Goal: Transaction & Acquisition: Purchase product/service

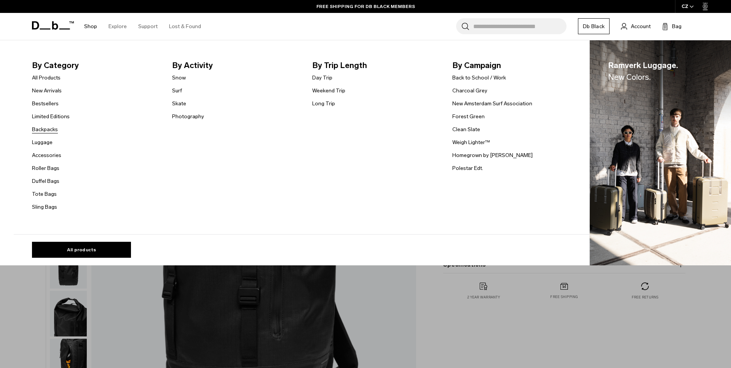
click at [52, 130] on link "Backpacks" at bounding box center [45, 130] width 26 height 8
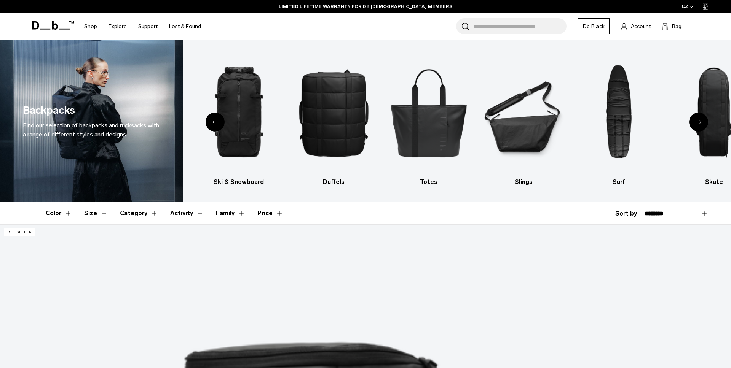
click at [216, 121] on icon "Previous slide" at bounding box center [215, 121] width 6 height 3
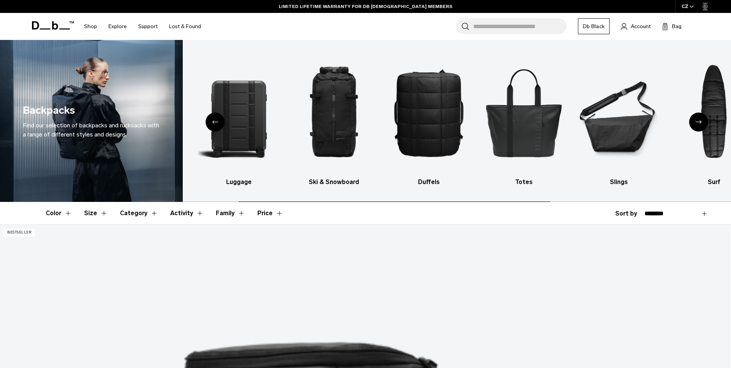
click at [216, 121] on icon "Previous slide" at bounding box center [215, 121] width 6 height 3
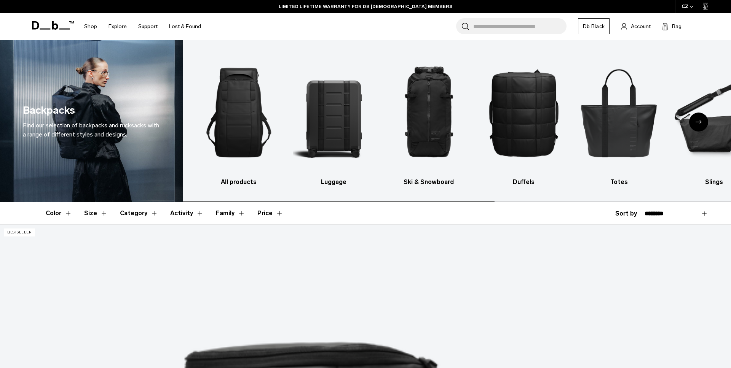
click at [216, 121] on img "1 / 10" at bounding box center [239, 112] width 82 height 123
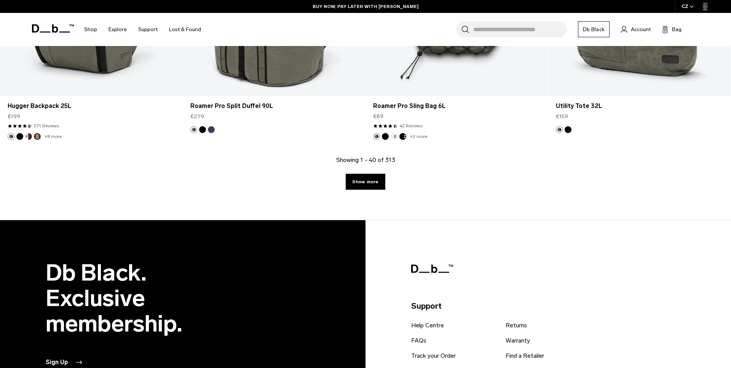
scroll to position [2940, 0]
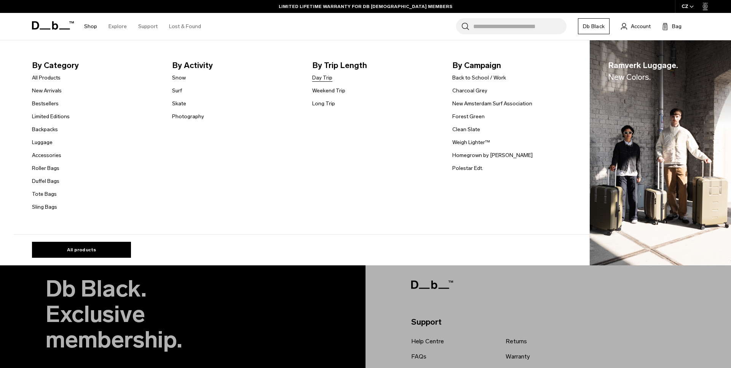
click at [318, 79] on link "Day Trip" at bounding box center [322, 78] width 20 height 8
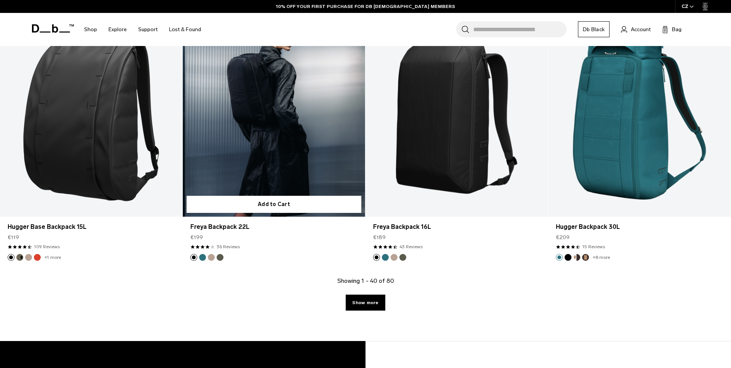
scroll to position [2600, 0]
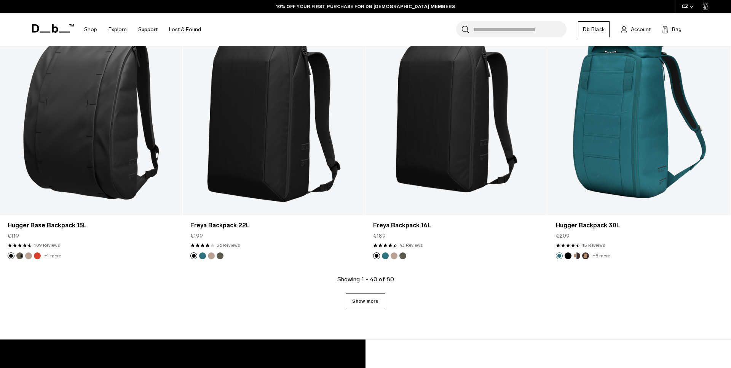
click at [375, 301] on link "Show more" at bounding box center [365, 301] width 39 height 16
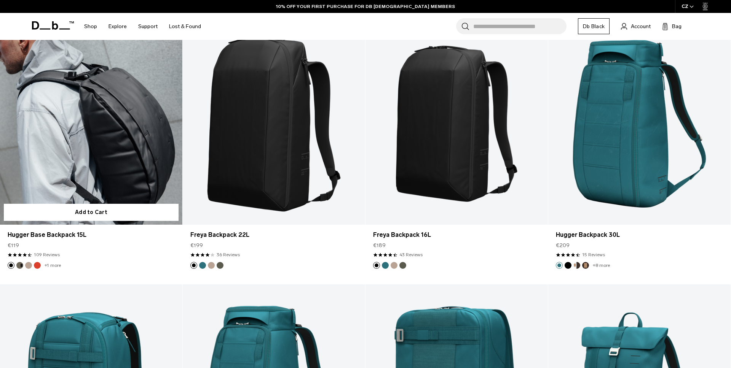
scroll to position [2523, 0]
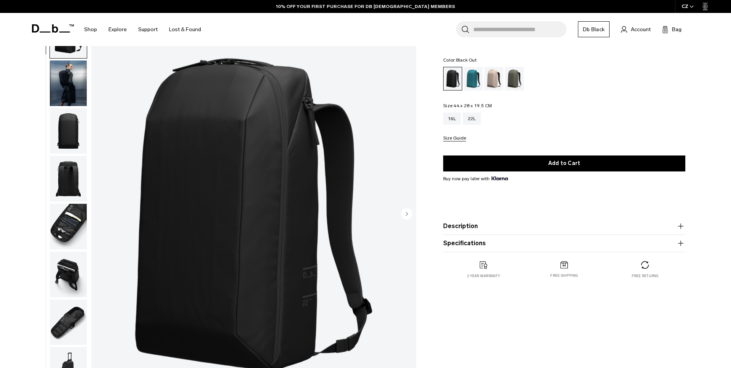
click at [259, 149] on img "1 / 9" at bounding box center [253, 214] width 325 height 405
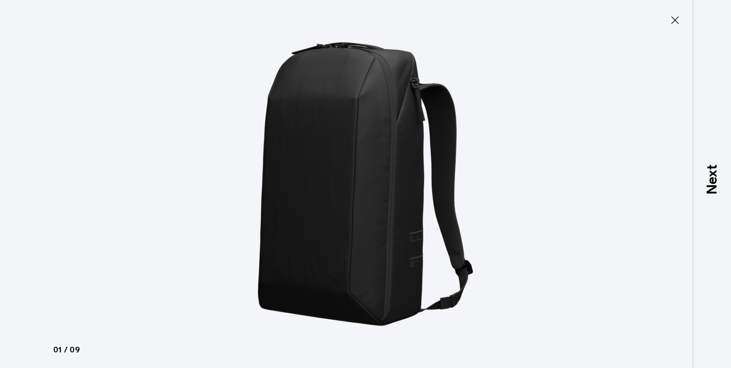
type button "Close"
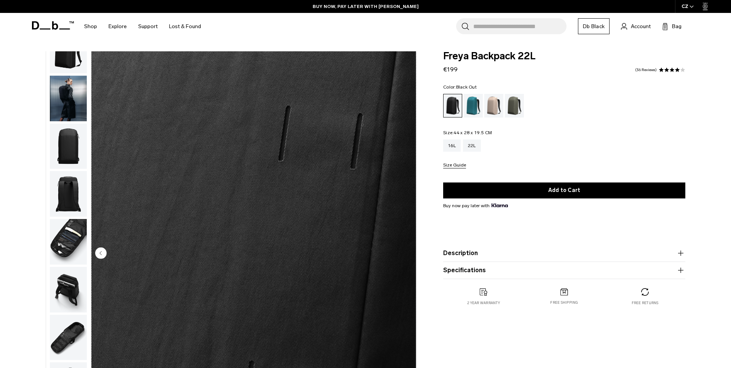
click at [73, 68] on img "button" at bounding box center [68, 51] width 37 height 46
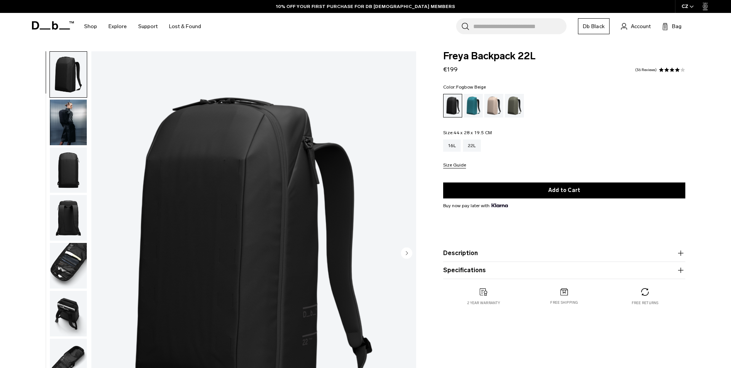
click at [491, 104] on div "Fogbow Beige" at bounding box center [493, 106] width 19 height 24
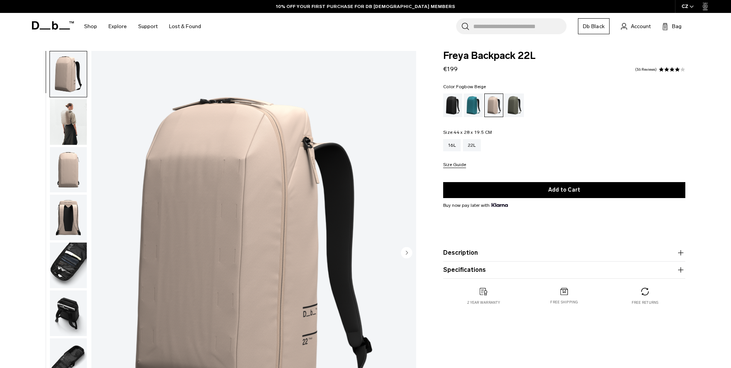
scroll to position [8, 0]
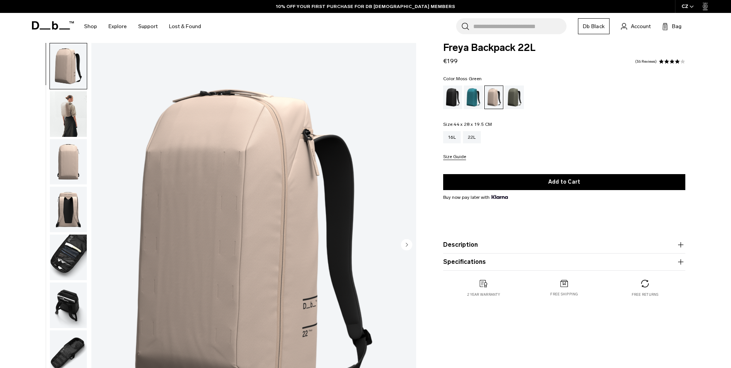
click at [514, 94] on div "Moss Green" at bounding box center [514, 98] width 19 height 24
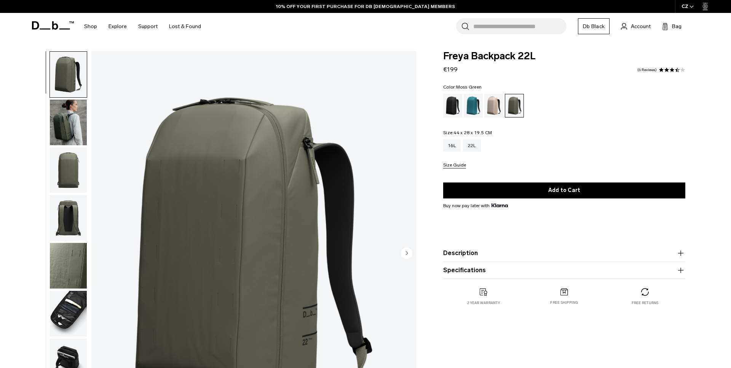
click at [64, 115] on img "button" at bounding box center [68, 123] width 37 height 46
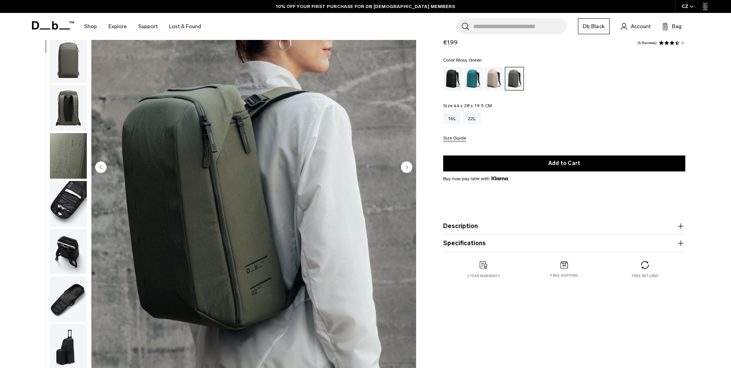
scroll to position [80, 0]
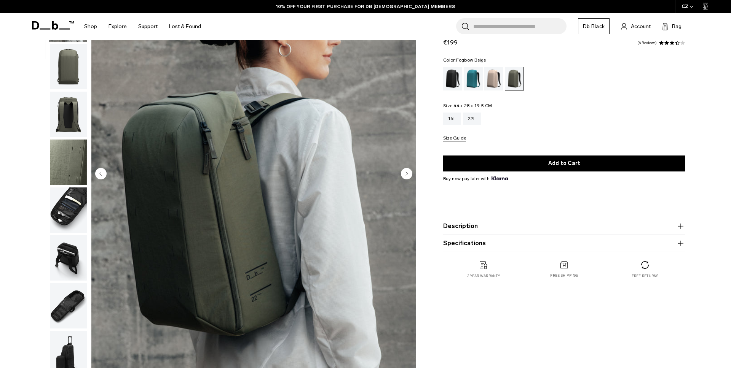
click at [490, 79] on div "Fogbow Beige" at bounding box center [493, 79] width 19 height 24
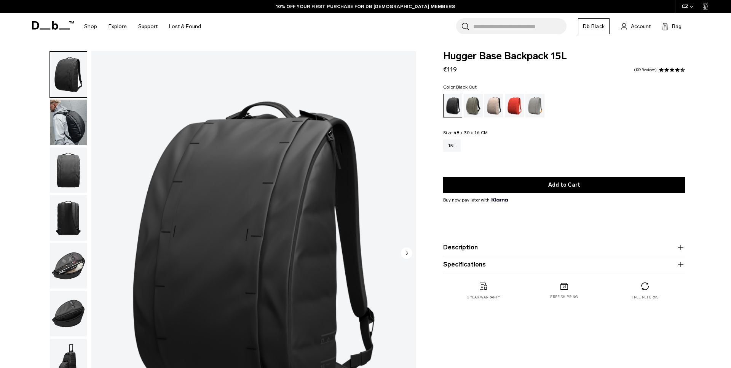
click at [293, 190] on img "1 / 8" at bounding box center [253, 253] width 325 height 405
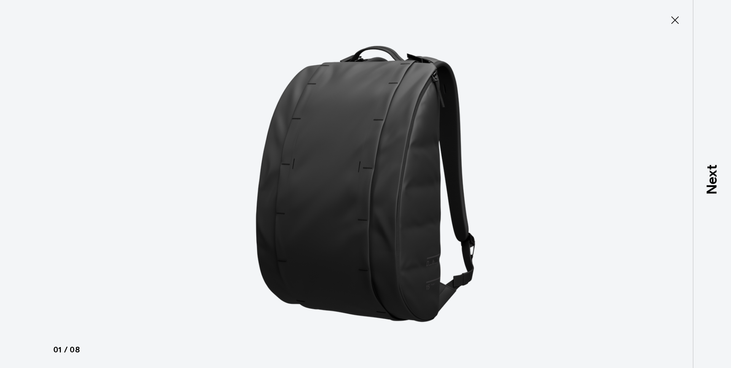
type button "Close"
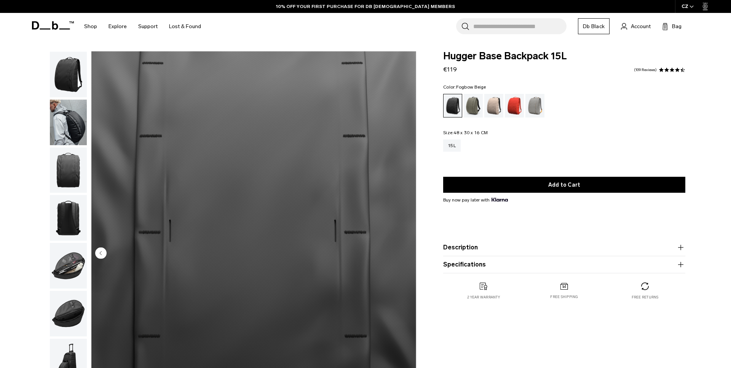
click at [497, 110] on div "Fogbow Beige" at bounding box center [493, 106] width 19 height 24
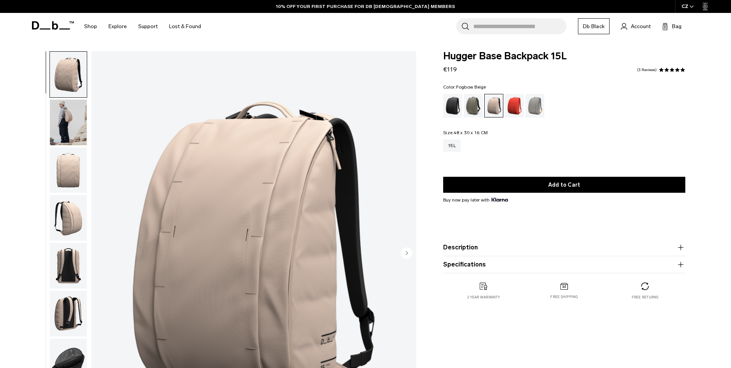
click at [63, 119] on img "button" at bounding box center [68, 123] width 37 height 46
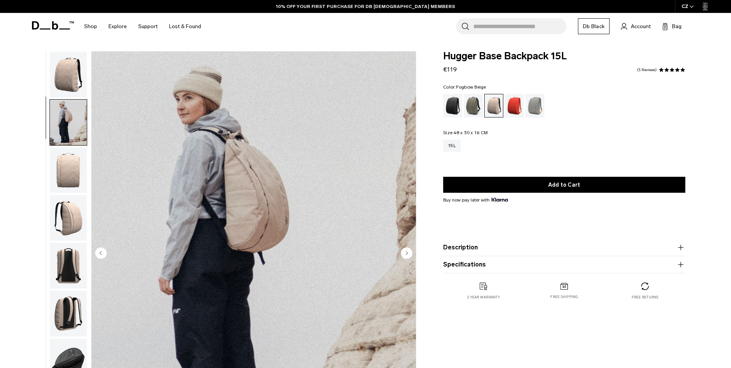
scroll to position [24, 0]
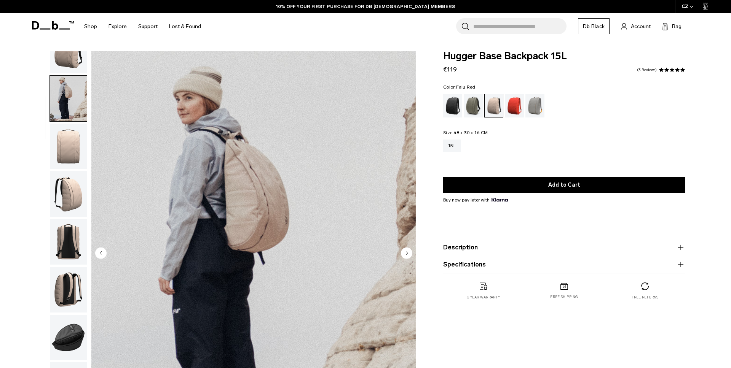
click at [520, 104] on div "Falu Red" at bounding box center [514, 106] width 19 height 24
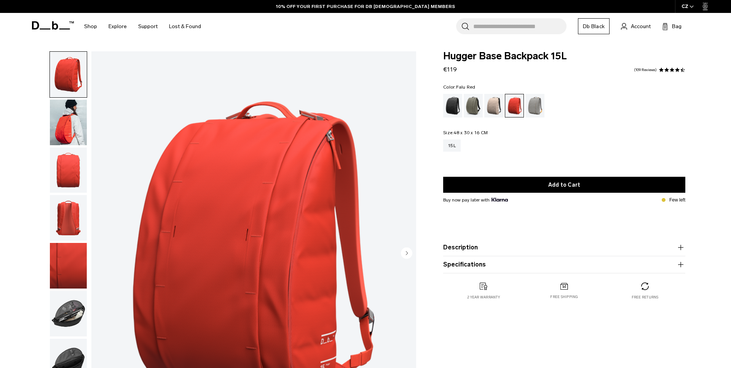
click at [73, 126] on img "button" at bounding box center [68, 123] width 37 height 46
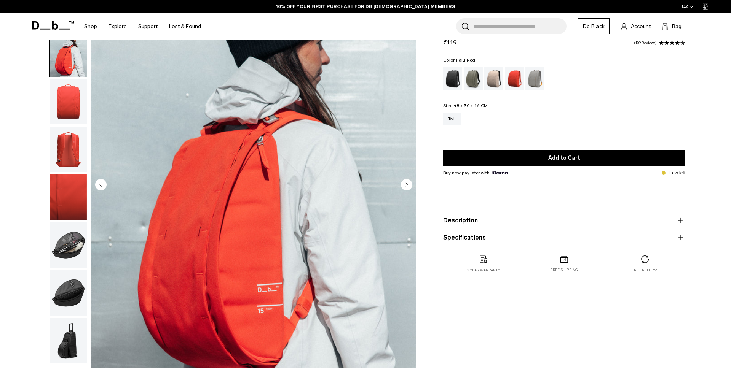
scroll to position [71, 0]
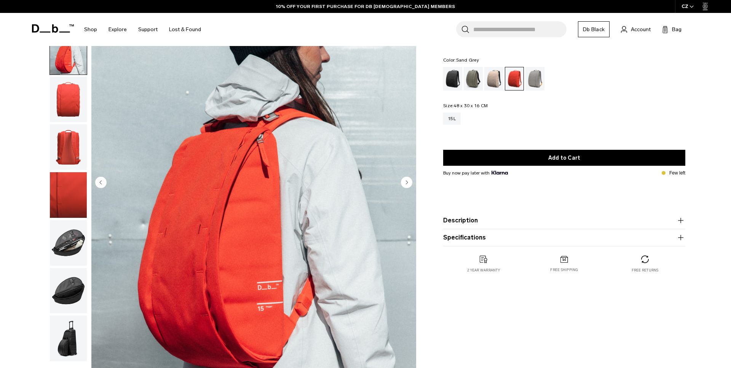
click at [543, 83] on div "Sand Grey" at bounding box center [534, 79] width 19 height 24
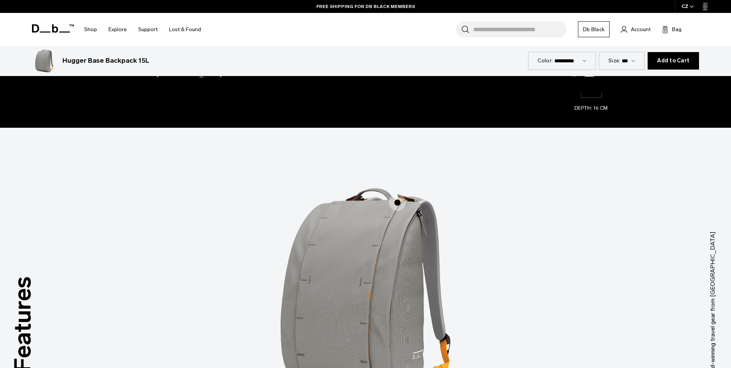
scroll to position [1089, 0]
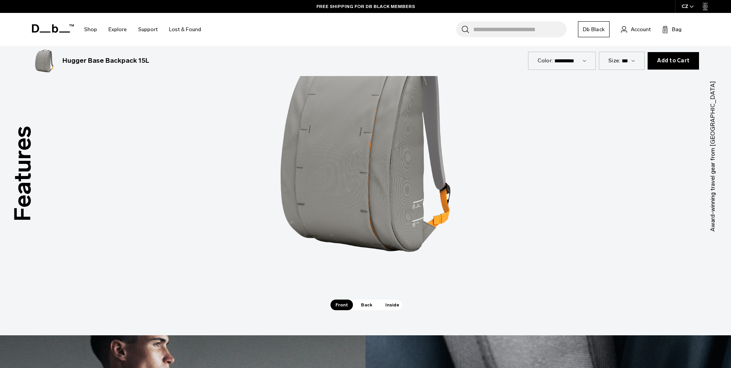
click at [362, 305] on span "Back" at bounding box center [366, 305] width 21 height 11
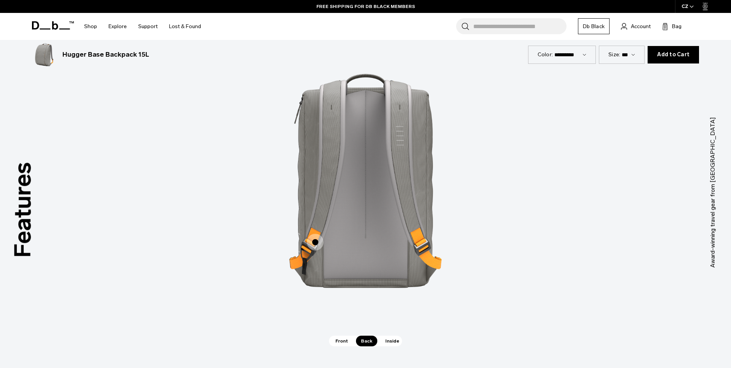
scroll to position [1054, 0]
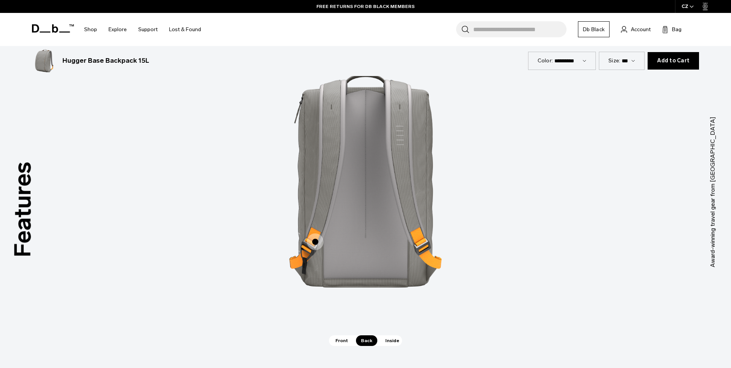
click at [394, 340] on span "Inside" at bounding box center [392, 341] width 24 height 11
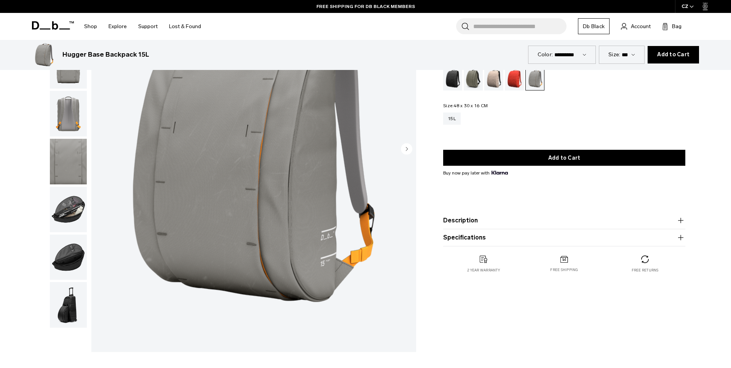
scroll to position [0, 0]
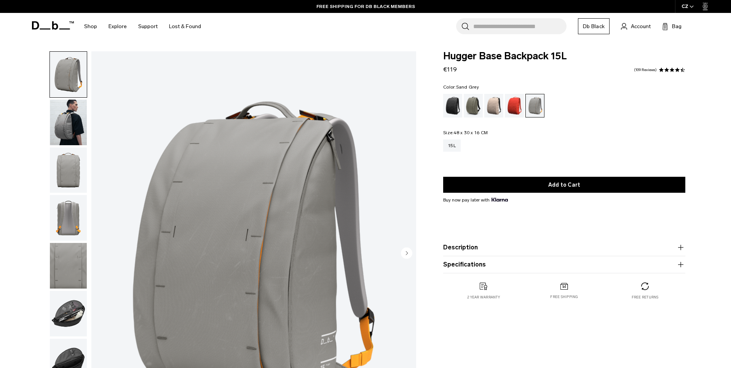
click at [55, 29] on icon at bounding box center [55, 25] width 6 height 8
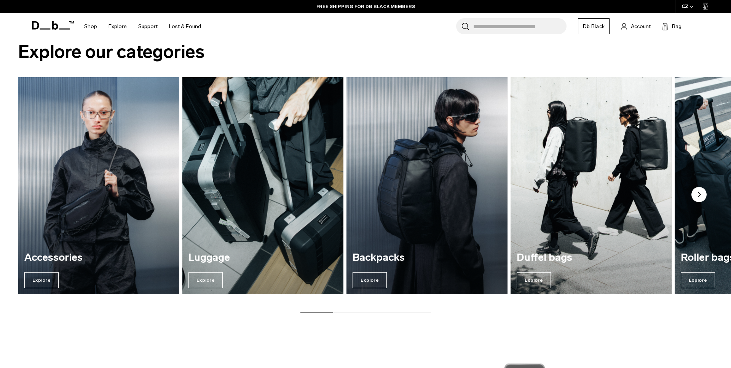
scroll to position [693, 0]
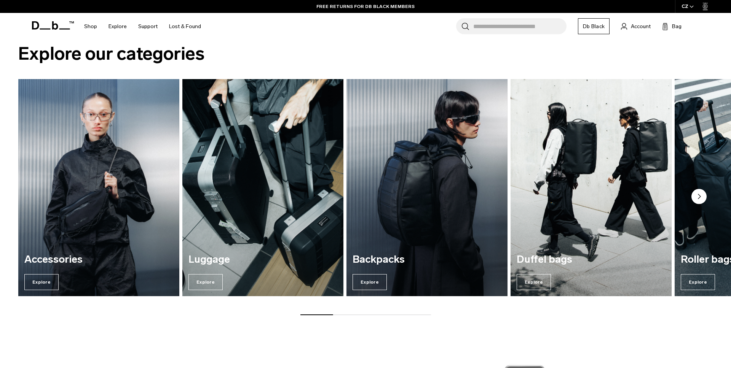
click at [702, 198] on circle "Next slide" at bounding box center [698, 196] width 15 height 15
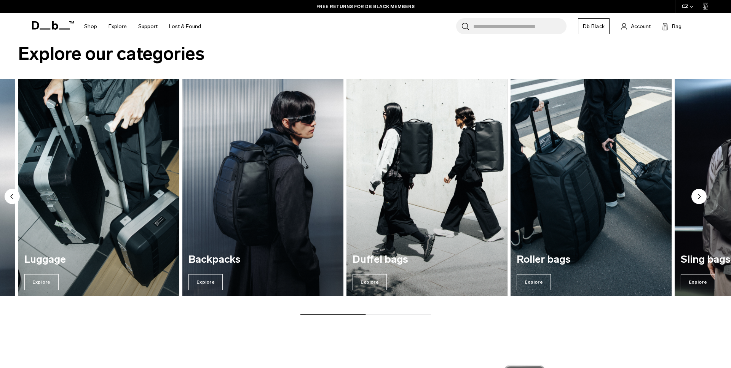
click at [702, 198] on circle "Next slide" at bounding box center [698, 196] width 15 height 15
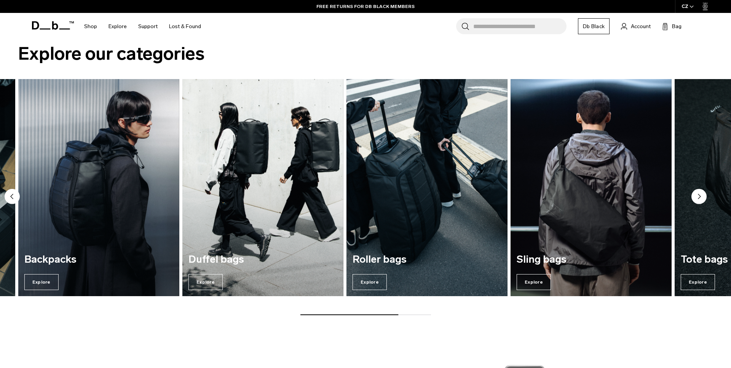
click at [702, 198] on circle "Next slide" at bounding box center [698, 196] width 15 height 15
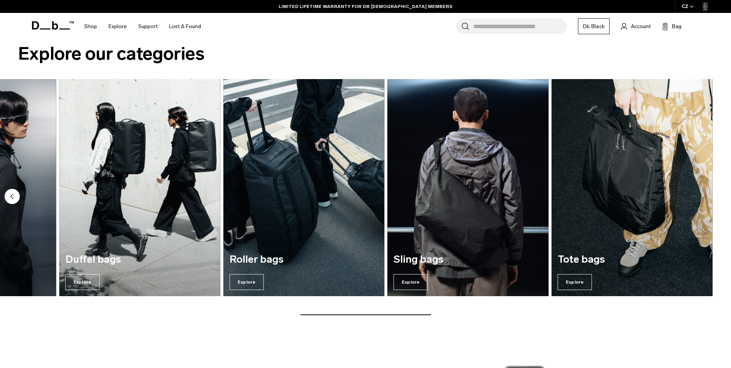
click at [492, 194] on img "6 / 7" at bounding box center [468, 188] width 166 height 224
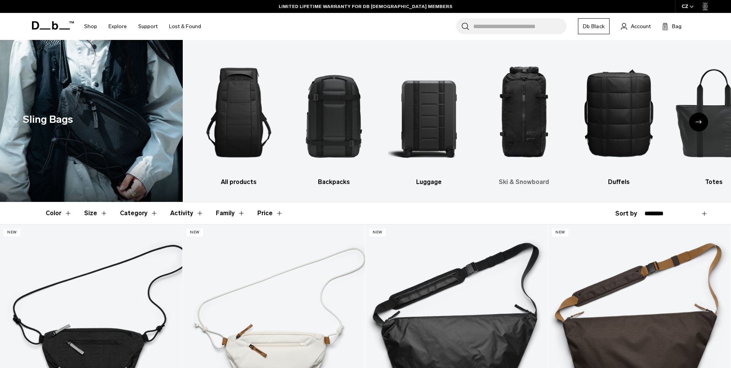
click at [534, 116] on img "4 / 10" at bounding box center [524, 112] width 82 height 123
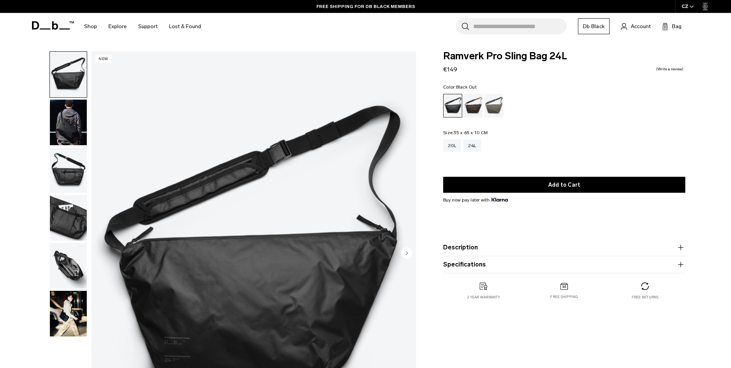
click at [258, 165] on img "1 / 6" at bounding box center [253, 253] width 325 height 405
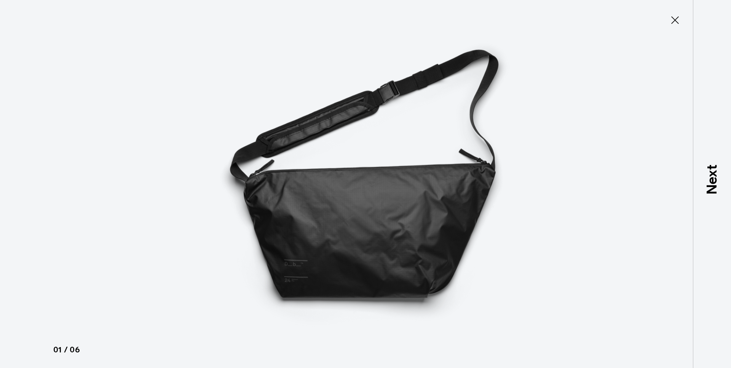
type button "Close"
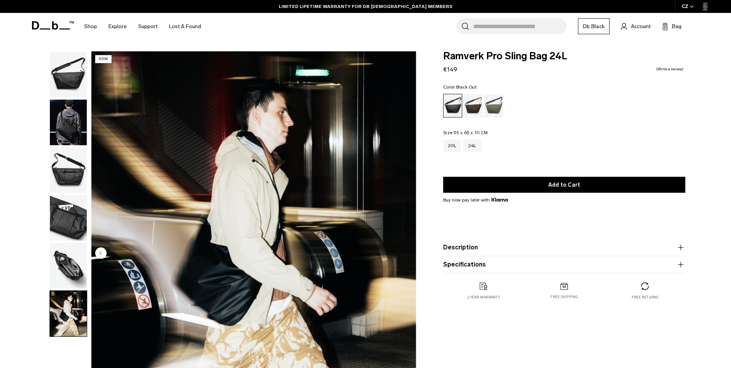
click at [462, 102] on div "Black Out" at bounding box center [452, 105] width 19 height 23
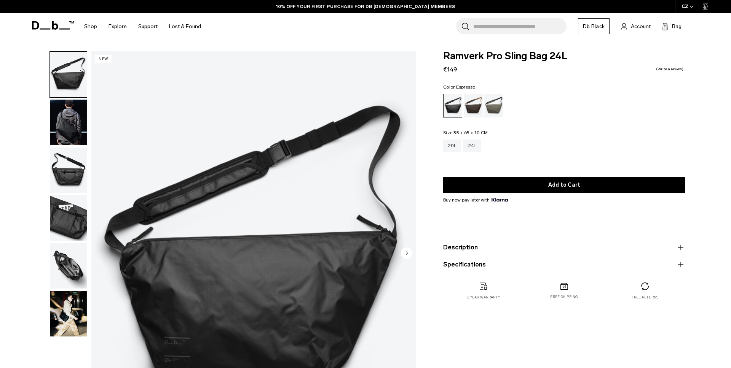
click at [471, 102] on div "Espresso" at bounding box center [473, 106] width 19 height 24
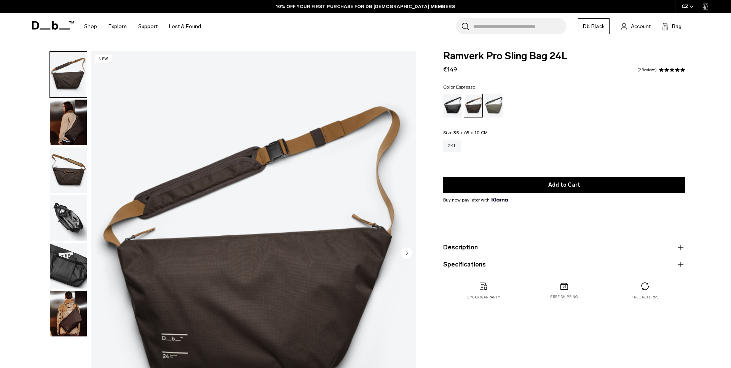
click at [65, 113] on img "button" at bounding box center [68, 123] width 37 height 46
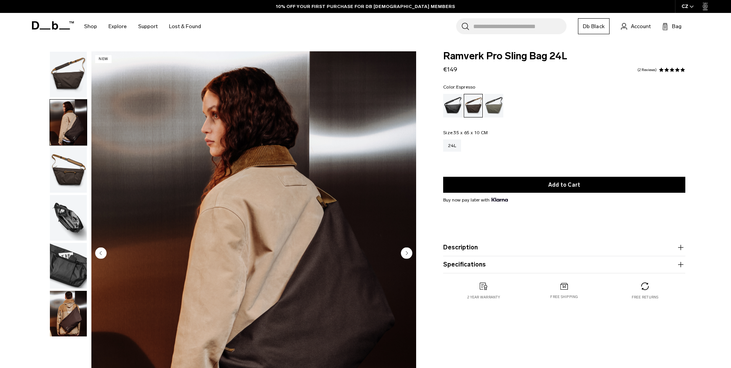
click at [80, 76] on img "button" at bounding box center [68, 75] width 37 height 46
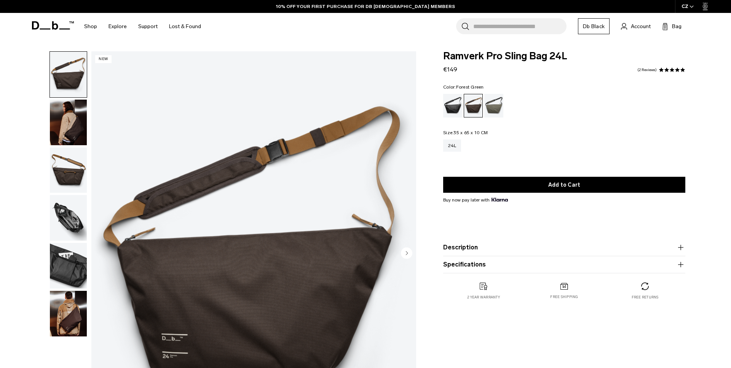
click at [490, 104] on div "Forest Green" at bounding box center [493, 106] width 19 height 24
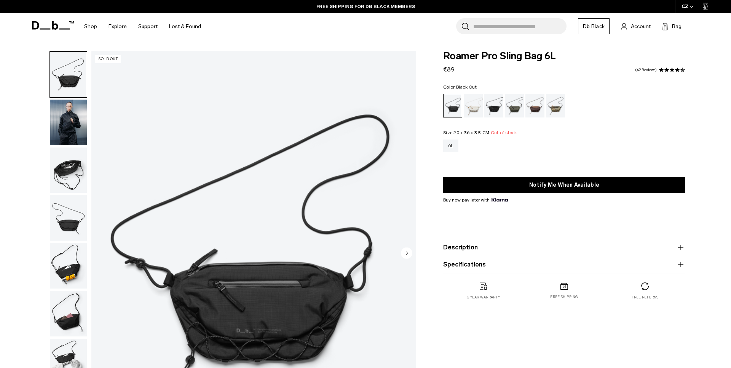
click at [243, 94] on img "1 / 7" at bounding box center [253, 253] width 325 height 405
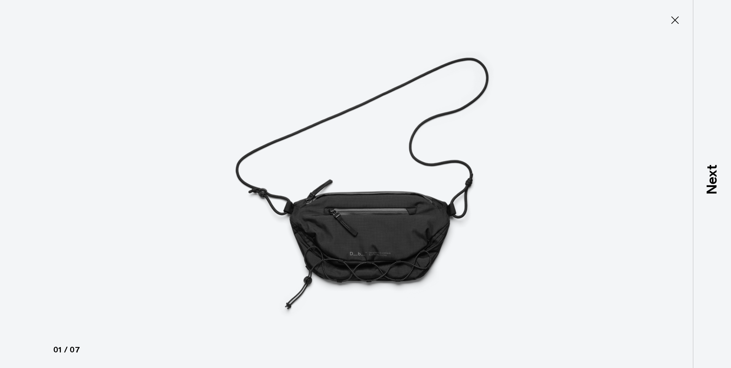
type button "Close"
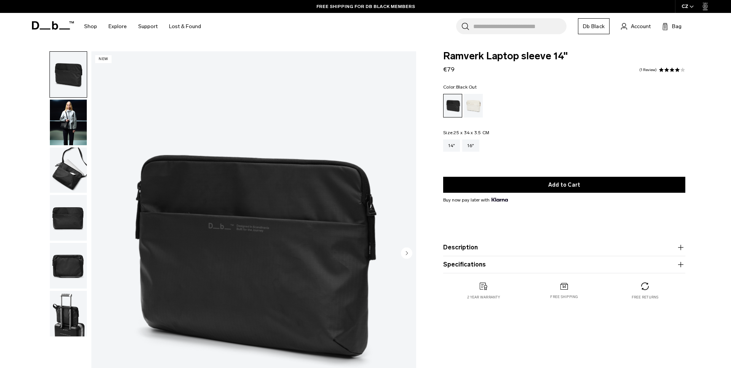
click at [252, 121] on img "1 / 6" at bounding box center [253, 253] width 325 height 405
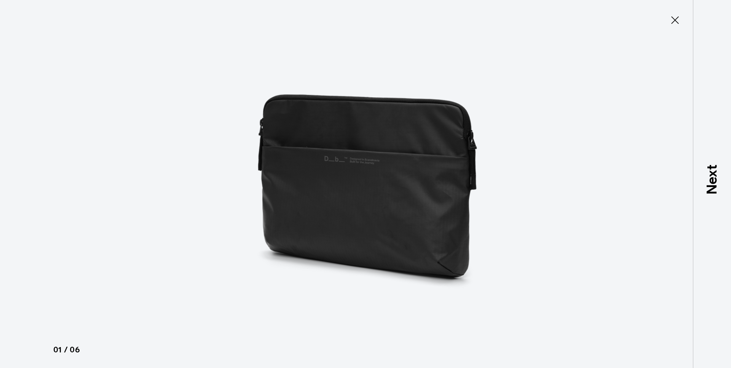
type button "Close"
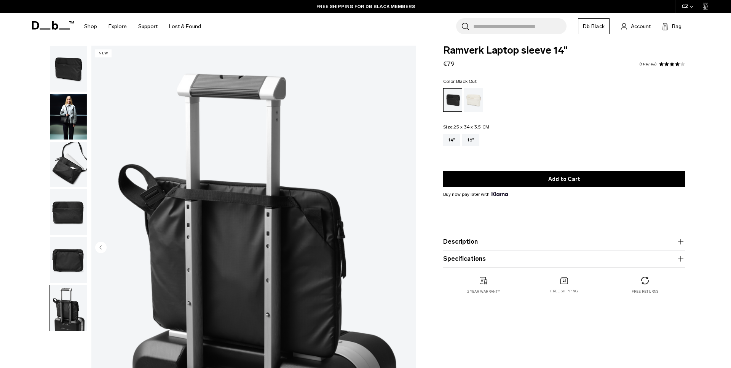
scroll to position [6, 0]
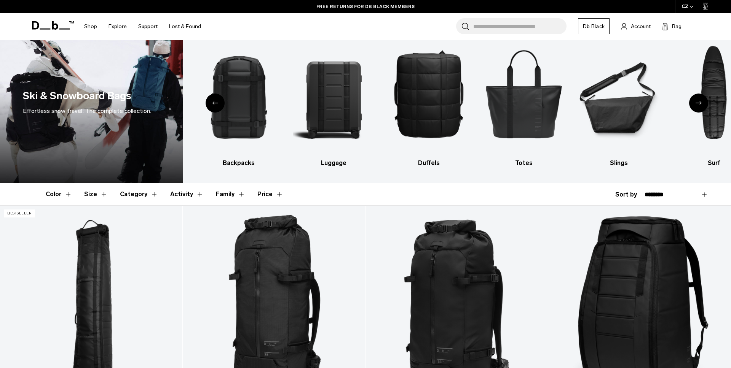
scroll to position [10, 0]
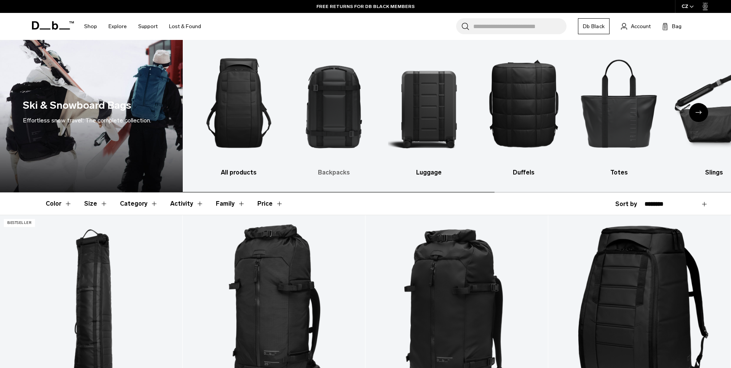
click at [330, 111] on img "2 / 10" at bounding box center [334, 103] width 82 height 123
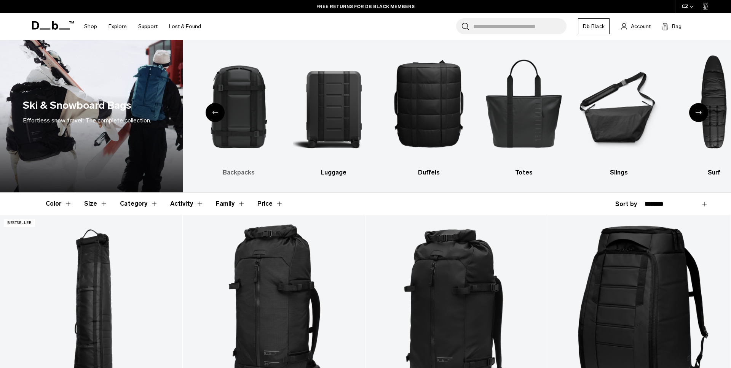
click at [245, 104] on img "2 / 10" at bounding box center [239, 103] width 82 height 123
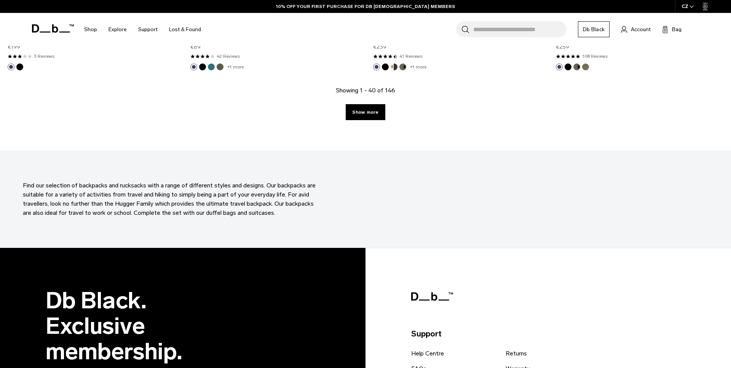
scroll to position [2764, 0]
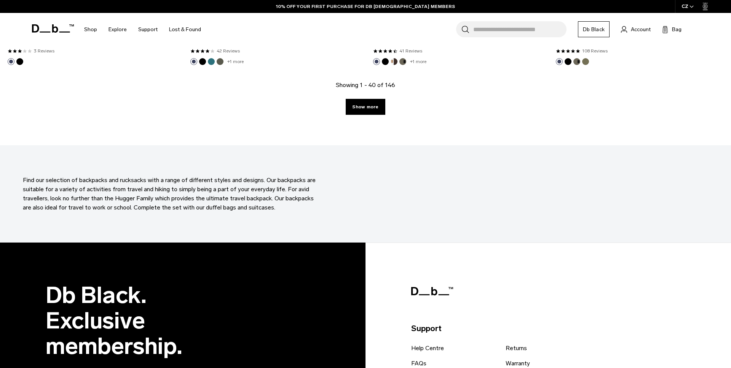
click at [362, 115] on div "Showing 1 - 40 of 146 Show more" at bounding box center [365, 113] width 731 height 65
click at [362, 105] on link "Show more" at bounding box center [365, 107] width 39 height 16
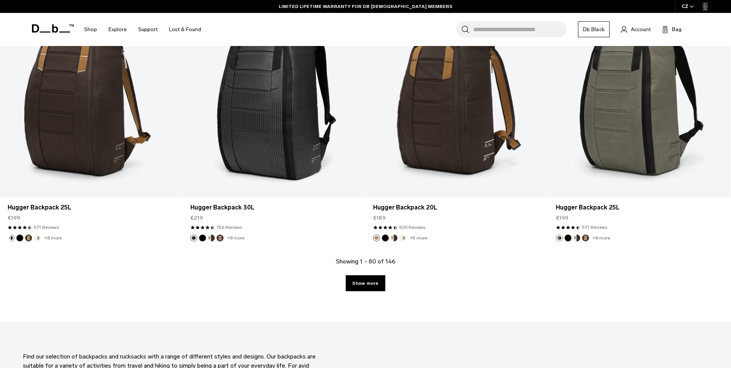
scroll to position [5267, 0]
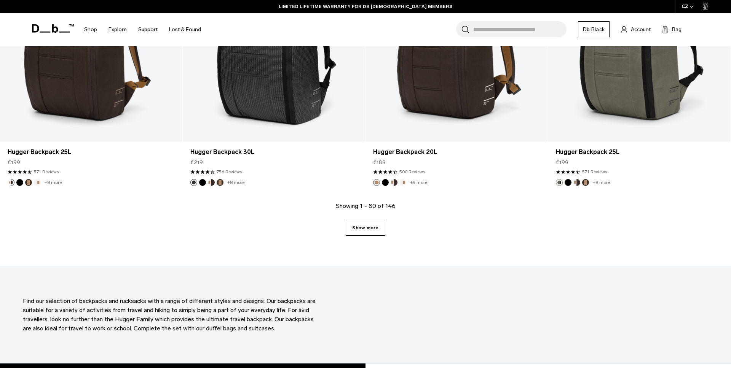
click at [380, 222] on link "Show more" at bounding box center [365, 228] width 39 height 16
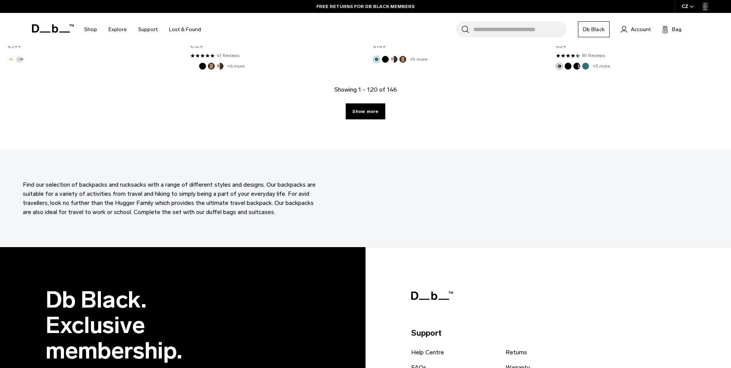
scroll to position [8017, 0]
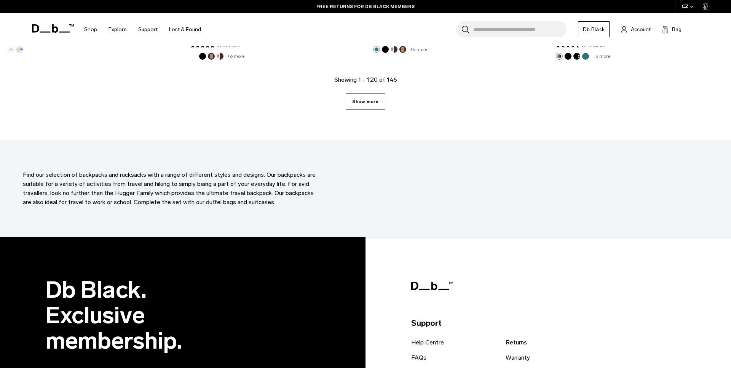
click at [363, 104] on link "Show more" at bounding box center [365, 102] width 39 height 16
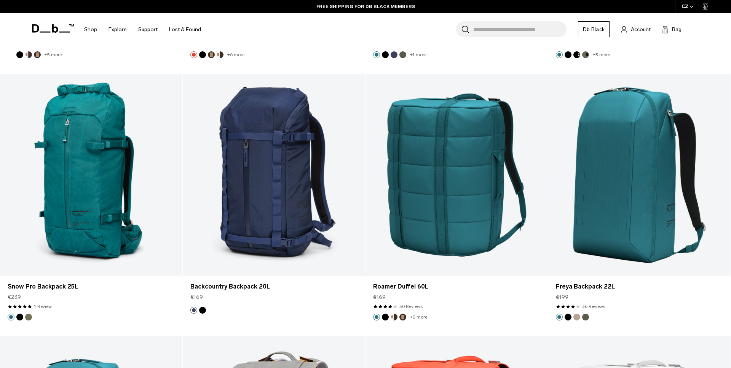
scroll to position [8803, 0]
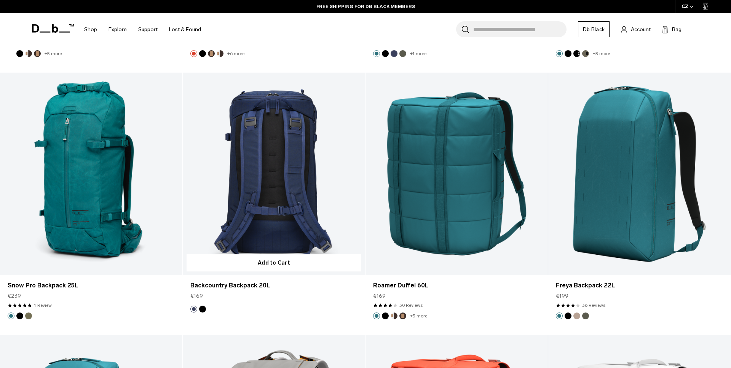
click at [203, 311] on button "Black Out" at bounding box center [202, 309] width 7 height 7
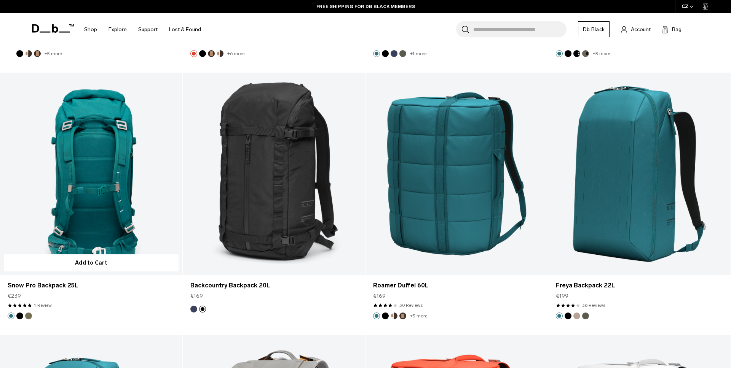
click at [20, 316] on button "Black Out" at bounding box center [19, 316] width 7 height 7
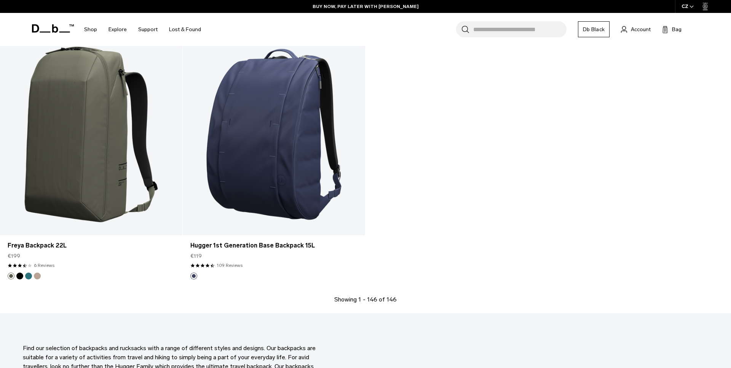
scroll to position [9650, 0]
